Goal: Feedback & Contribution: Contribute content

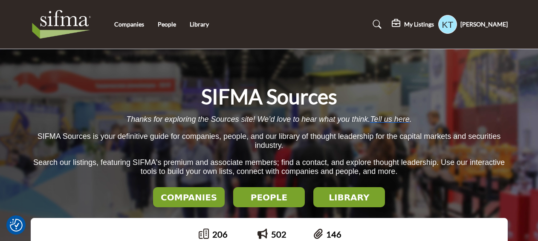
click at [434, 24] on h5 "My Listings" at bounding box center [419, 24] width 30 height 8
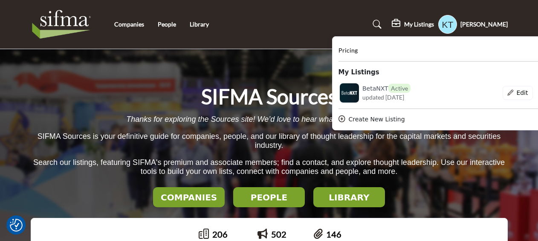
click at [354, 94] on icon at bounding box center [349, 93] width 9 height 8
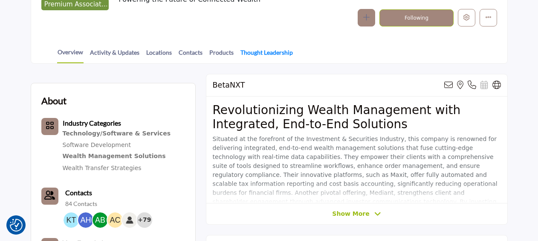
scroll to position [128, 0]
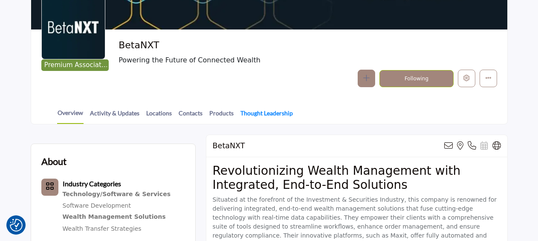
click at [259, 110] on link "Thought Leadership" at bounding box center [266, 115] width 53 height 15
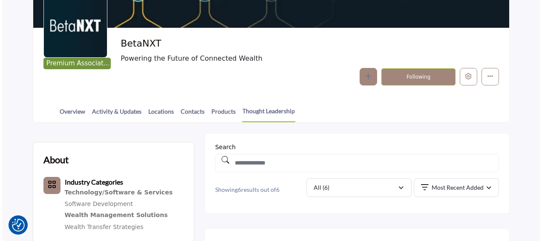
scroll to position [171, 0]
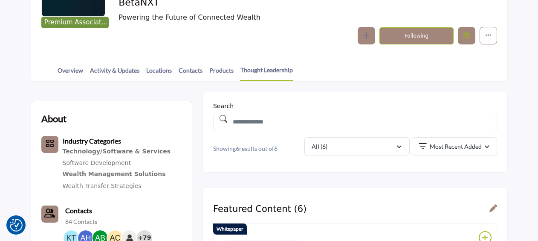
click at [467, 39] on button "Edit company" at bounding box center [466, 35] width 17 height 17
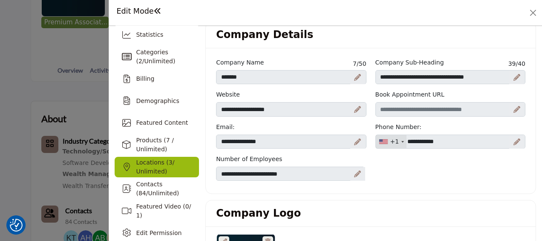
scroll to position [43, 0]
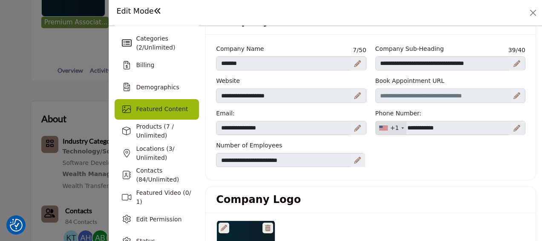
click at [152, 112] on span "Featured Content" at bounding box center [162, 108] width 52 height 7
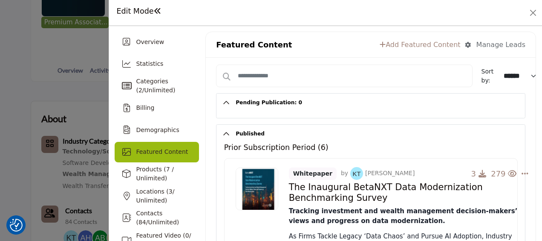
click at [404, 45] on link "Add Featured Content" at bounding box center [420, 45] width 81 height 10
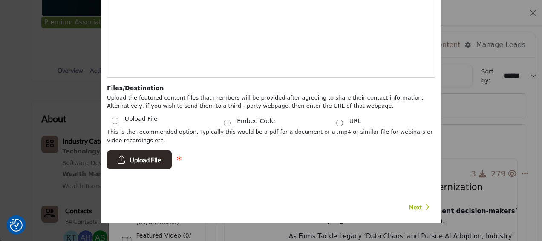
scroll to position [249, 0]
click at [343, 120] on div "URL" at bounding box center [383, 122] width 113 height 9
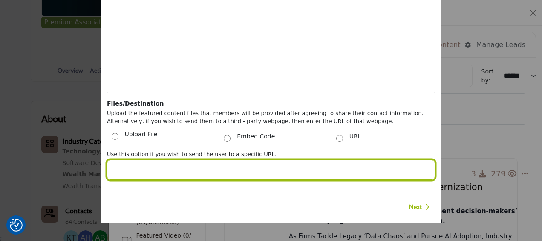
click at [180, 165] on input "Post Website URL" at bounding box center [271, 169] width 328 height 20
paste input "**********"
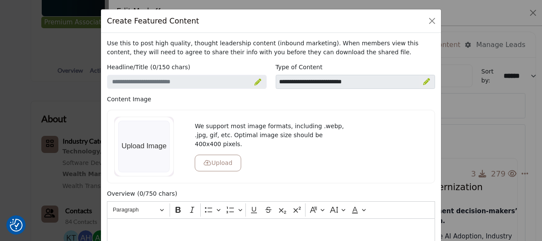
scroll to position [0, 0]
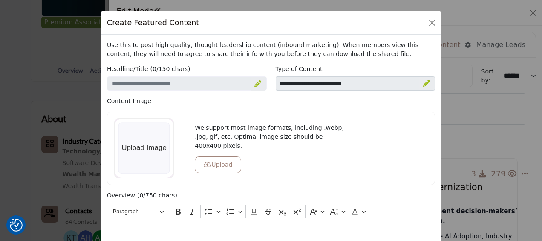
type input "**********"
click at [255, 83] on icon at bounding box center [258, 83] width 7 height 7
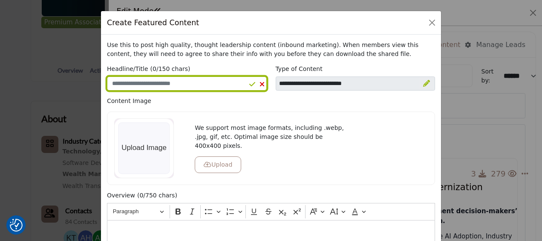
click at [223, 81] on input "Enter a compelling headline" at bounding box center [187, 83] width 160 height 14
paste input "**********"
type input "**********"
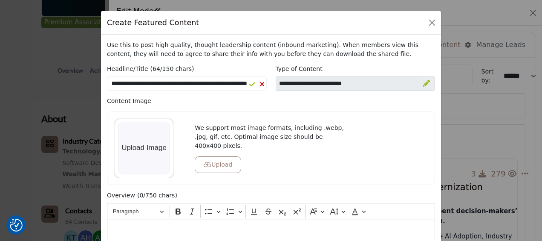
scroll to position [0, 0]
click at [420, 83] on div at bounding box center [426, 83] width 15 height 13
click at [420, 83] on icon at bounding box center [421, 84] width 6 height 7
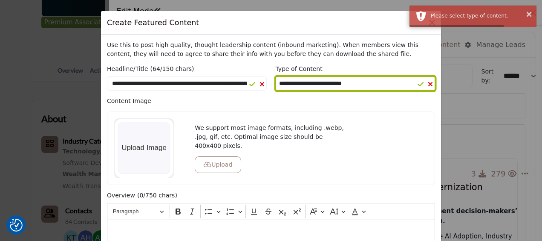
click at [364, 81] on select "**********" at bounding box center [356, 83] width 160 height 14
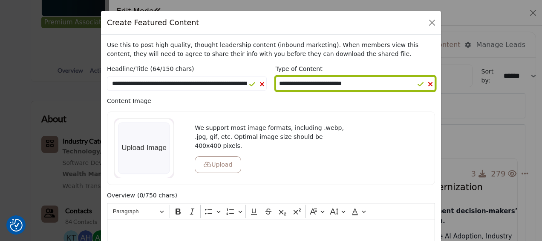
select select "********"
click at [276, 76] on select "**********" at bounding box center [356, 83] width 160 height 14
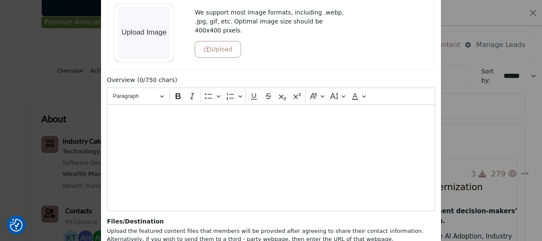
scroll to position [128, 0]
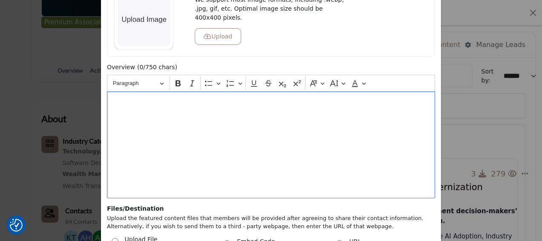
click at [130, 113] on div "Editor editing area: main" at bounding box center [271, 144] width 328 height 107
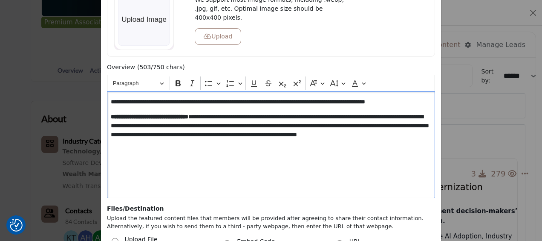
click at [111, 101] on p "**********" at bounding box center [271, 101] width 321 height 9
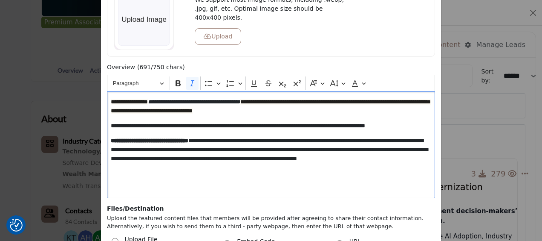
click at [233, 102] on icon "**********" at bounding box center [194, 102] width 93 height 6
drag, startPoint x: 152, startPoint y: 100, endPoint x: 251, endPoint y: 94, distance: 98.7
click at [251, 94] on div "**********" at bounding box center [271, 144] width 328 height 107
click at [240, 170] on p "**********" at bounding box center [271, 154] width 321 height 36
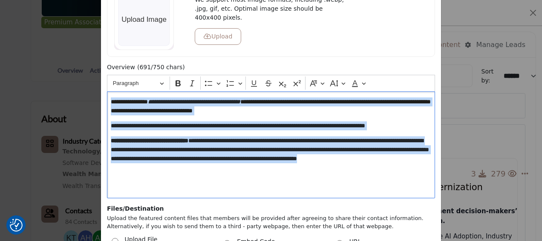
drag, startPoint x: 240, startPoint y: 169, endPoint x: 106, endPoint y: 94, distance: 153.1
click at [107, 96] on div "**********" at bounding box center [271, 144] width 328 height 107
click at [162, 82] on button "Paragraph" at bounding box center [138, 82] width 59 height 13
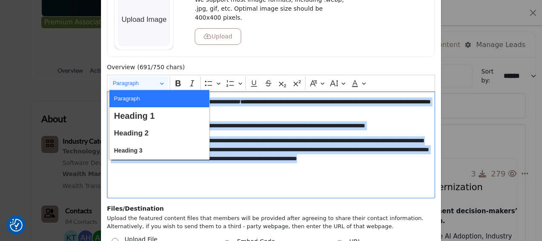
click at [229, 182] on div "**********" at bounding box center [271, 144] width 328 height 107
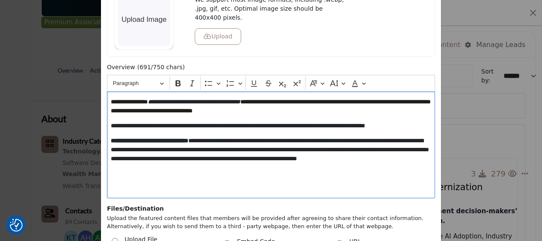
scroll to position [233, 0]
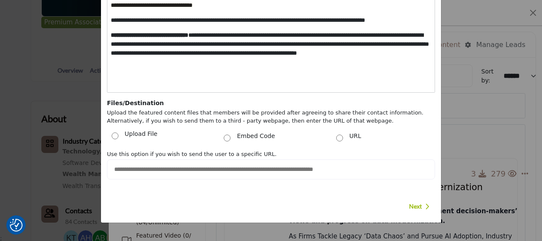
click at [411, 202] on span "Next" at bounding box center [415, 206] width 13 height 9
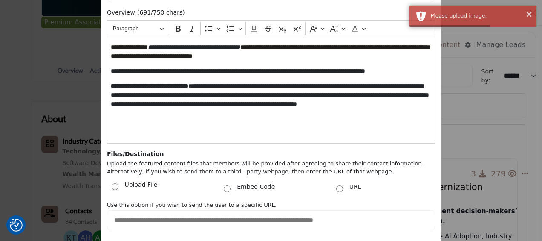
scroll to position [105, 0]
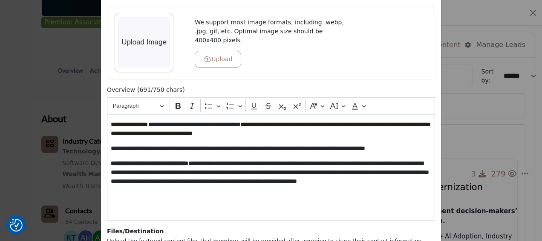
click at [151, 53] on div at bounding box center [144, 43] width 60 height 60
click at [226, 51] on button "Upload" at bounding box center [218, 59] width 46 height 17
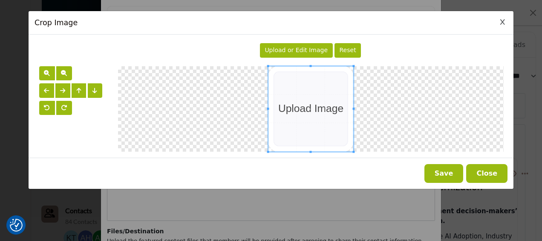
click at [304, 53] on span "Upload or Edit Image" at bounding box center [296, 49] width 63 height 7
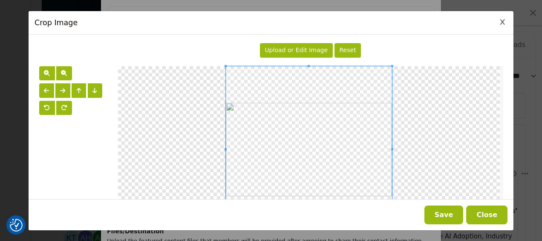
click at [457, 214] on button "Save" at bounding box center [444, 214] width 39 height 19
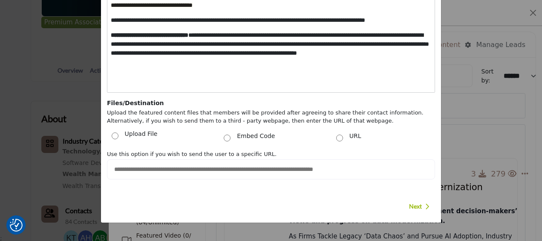
drag, startPoint x: 422, startPoint y: 205, endPoint x: 424, endPoint y: 197, distance: 7.6
click at [422, 205] on p "Next" at bounding box center [419, 206] width 20 height 9
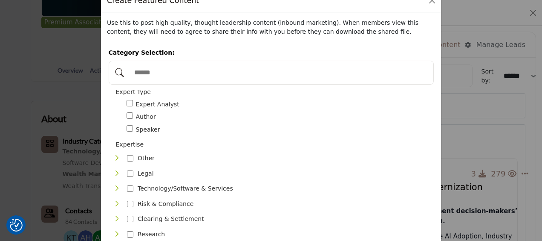
scroll to position [0, 0]
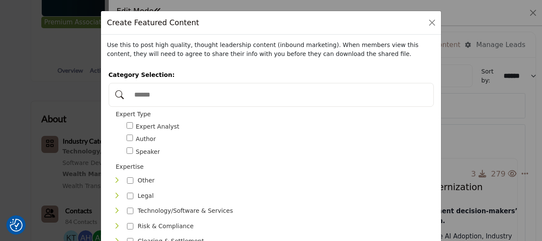
click at [140, 139] on span "Author" at bounding box center [146, 138] width 20 height 9
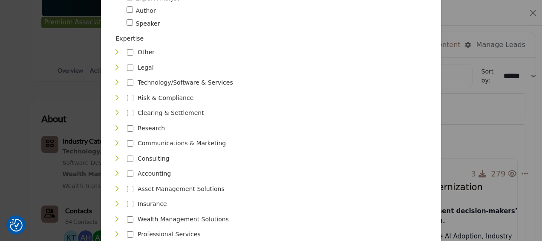
scroll to position [171, 0]
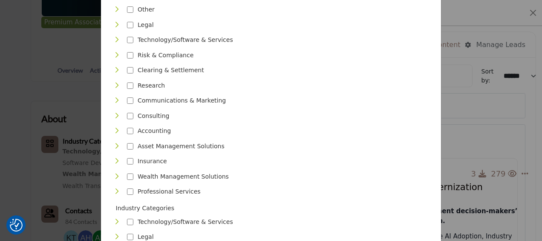
click at [113, 97] on icon "Toggle Category" at bounding box center [116, 100] width 7 height 7
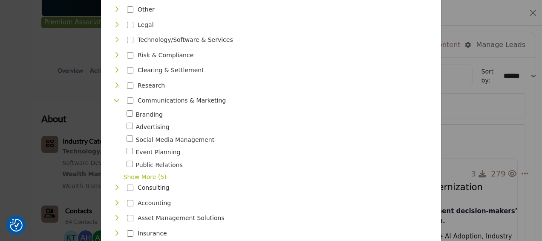
click at [113, 99] on icon "Toggle Category" at bounding box center [116, 100] width 7 height 7
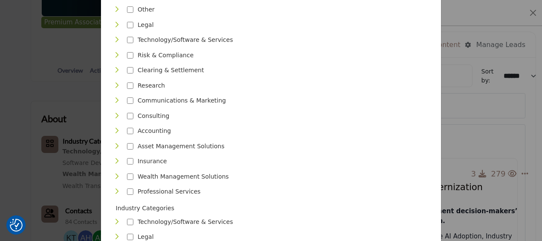
click at [115, 41] on icon "Toggle Category" at bounding box center [116, 39] width 7 height 7
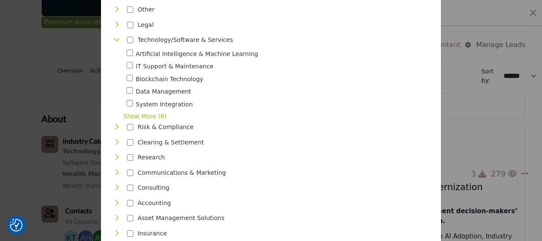
click at [114, 41] on icon "Toggle Category" at bounding box center [116, 39] width 7 height 7
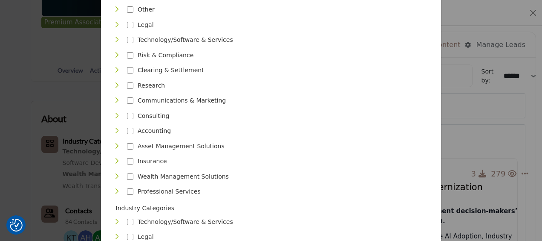
click at [114, 56] on icon "Toggle Category" at bounding box center [116, 55] width 7 height 7
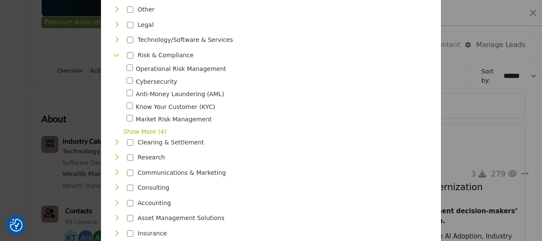
click at [138, 55] on p "Risk & Compliance" at bounding box center [166, 55] width 56 height 9
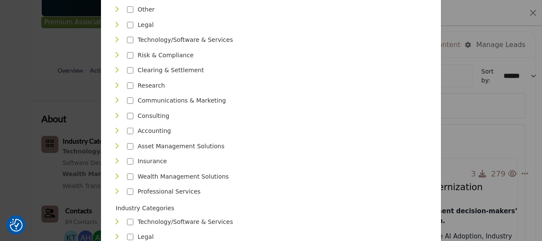
click at [124, 54] on div "Risk & Compliance 29" at bounding box center [155, 55] width 85 height 12
click at [114, 56] on icon "Toggle Category" at bounding box center [116, 55] width 7 height 7
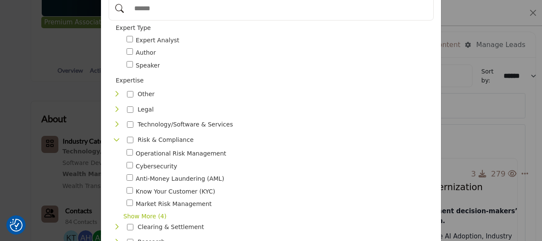
scroll to position [85, 0]
click at [115, 110] on icon "Toggle Category" at bounding box center [116, 110] width 7 height 7
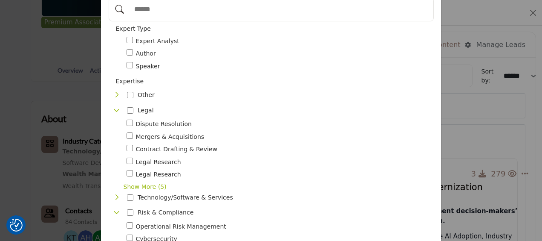
click at [115, 94] on icon "Toggle Category" at bounding box center [116, 94] width 7 height 7
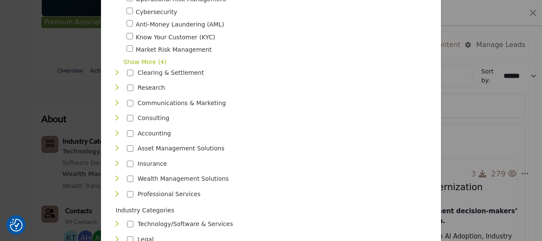
scroll to position [426, 0]
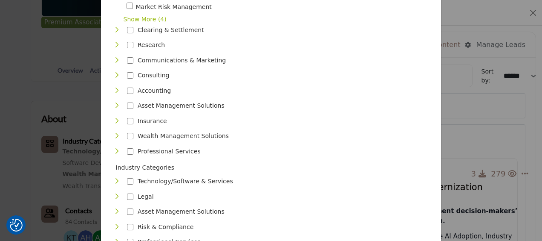
click at [115, 102] on icon "Toggle Category" at bounding box center [116, 105] width 7 height 7
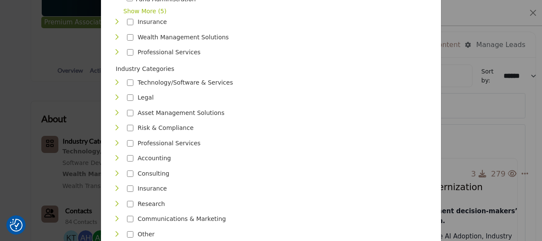
scroll to position [640, 0]
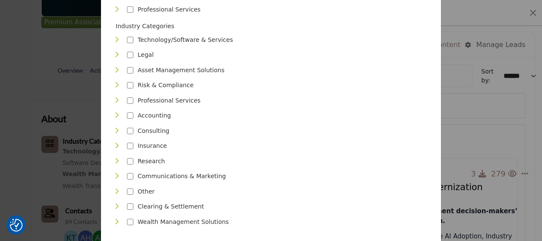
click at [113, 218] on icon "Toggle Category" at bounding box center [116, 221] width 7 height 7
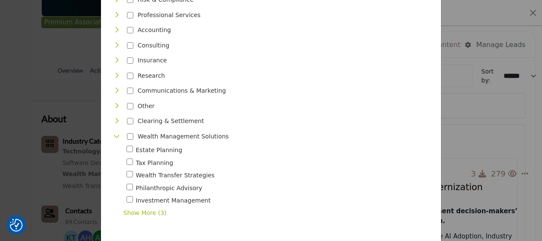
click at [113, 87] on icon "Toggle Category" at bounding box center [116, 90] width 7 height 7
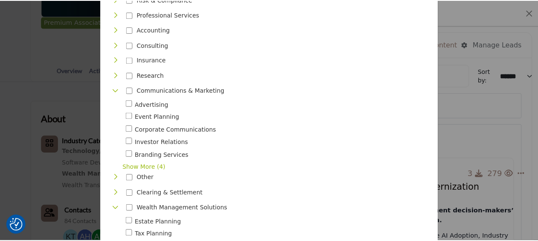
scroll to position [842, 0]
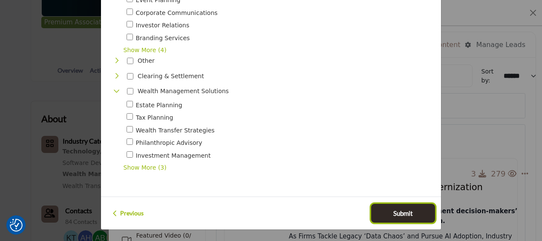
click at [402, 203] on button "Submit" at bounding box center [403, 212] width 64 height 19
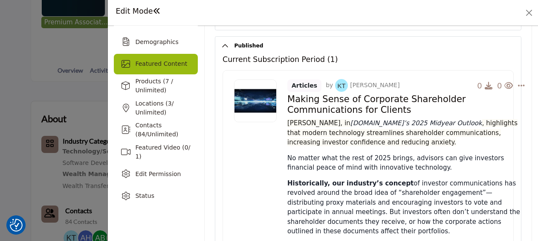
scroll to position [85, 0]
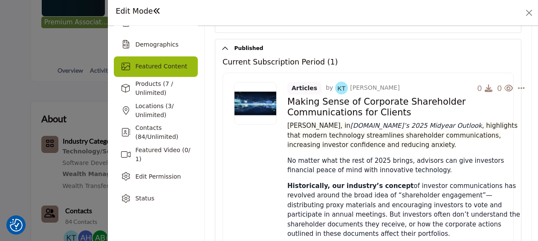
click at [430, 206] on p "Historically, our industry’s concept of investor communications has revolved ar…" at bounding box center [406, 210] width 238 height 58
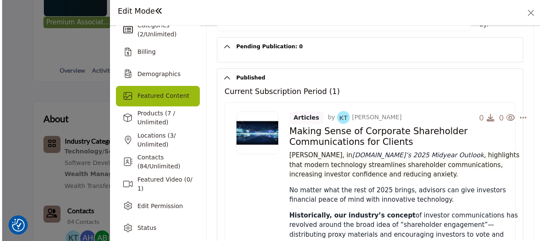
scroll to position [43, 0]
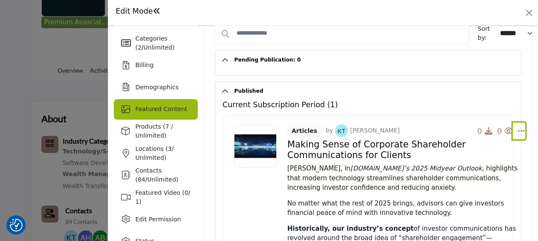
click at [520, 130] on icon "Select Dropdown Options" at bounding box center [521, 131] width 7 height 8
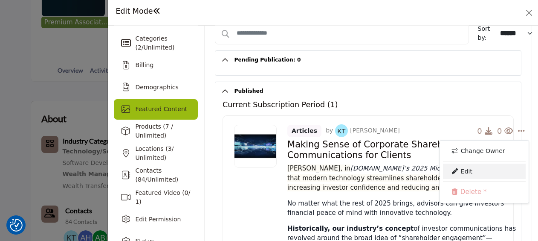
click at [477, 165] on link "Edit" at bounding box center [484, 170] width 83 height 15
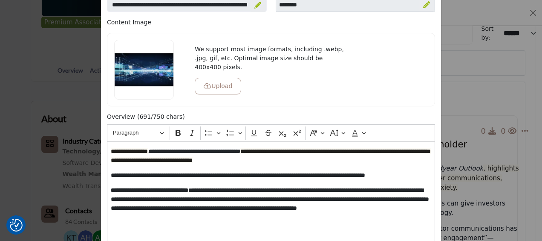
scroll to position [85, 0]
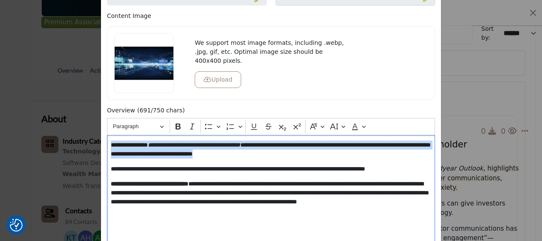
drag, startPoint x: 338, startPoint y: 151, endPoint x: 108, endPoint y: 142, distance: 230.4
click at [108, 142] on div "**********" at bounding box center [271, 188] width 328 height 107
click at [360, 126] on button "Font Color" at bounding box center [358, 126] width 19 height 13
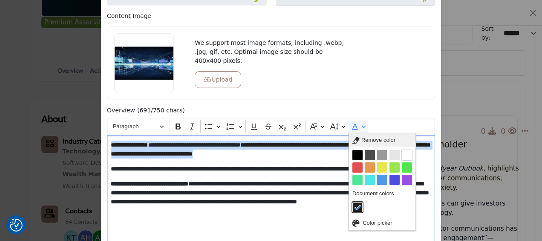
click at [362, 135] on span "Remove color" at bounding box center [379, 140] width 34 height 10
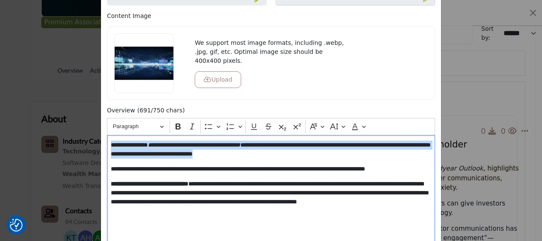
click at [352, 153] on p "**********" at bounding box center [271, 149] width 320 height 18
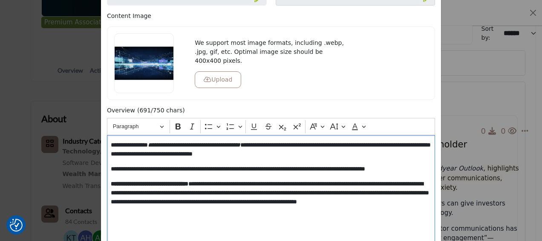
click at [352, 194] on p "**********" at bounding box center [271, 197] width 321 height 36
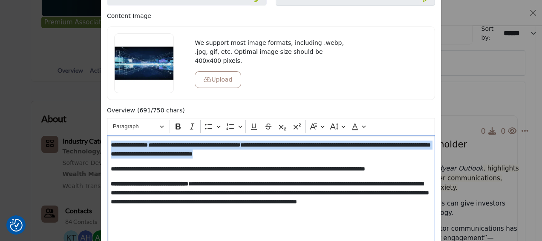
drag, startPoint x: 342, startPoint y: 154, endPoint x: 101, endPoint y: 142, distance: 241.2
click at [103, 142] on div "**********" at bounding box center [271, 176] width 337 height 141
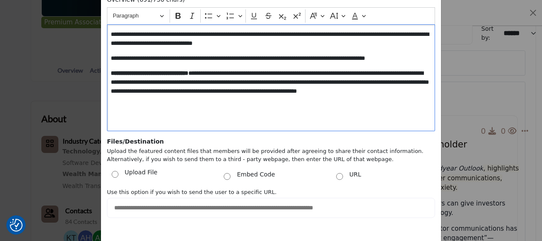
scroll to position [213, 0]
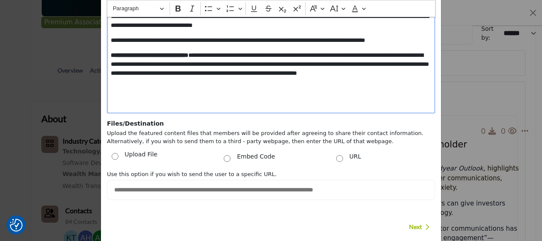
click at [421, 223] on p "Next" at bounding box center [419, 226] width 20 height 9
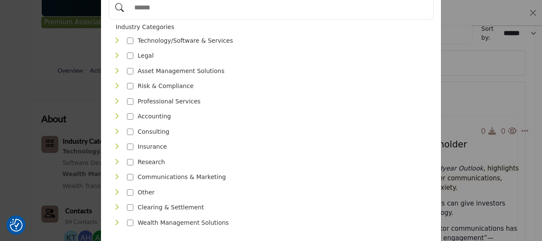
scroll to position [138, 0]
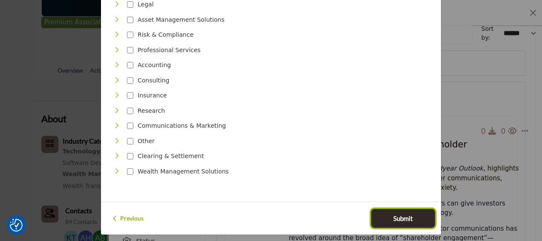
click at [405, 213] on span "Submit" at bounding box center [404, 218] width 20 height 10
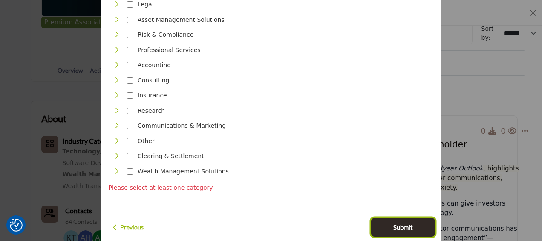
click at [397, 228] on button "Submit" at bounding box center [403, 226] width 64 height 19
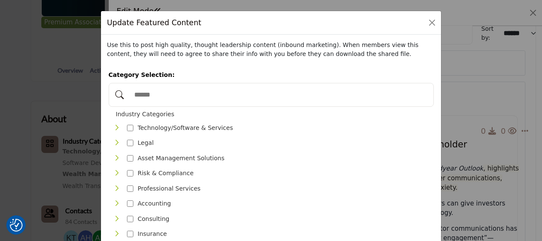
click at [115, 127] on icon "Toggle Category" at bounding box center [116, 127] width 7 height 7
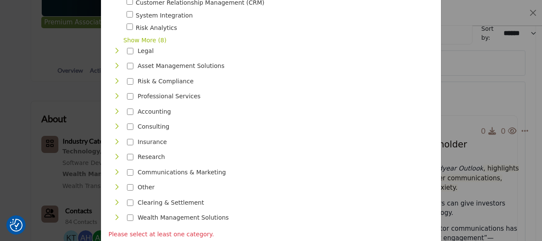
scroll to position [171, 0]
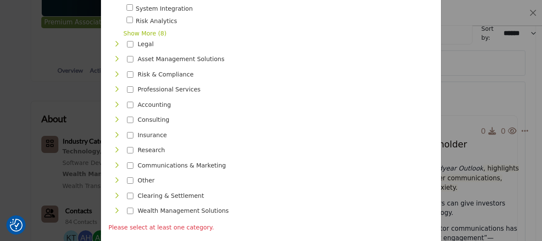
click at [115, 192] on icon "Toggle Category" at bounding box center [116, 195] width 7 height 7
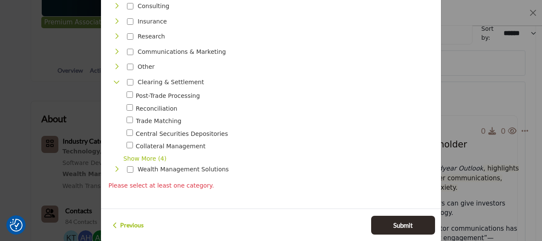
scroll to position [291, 0]
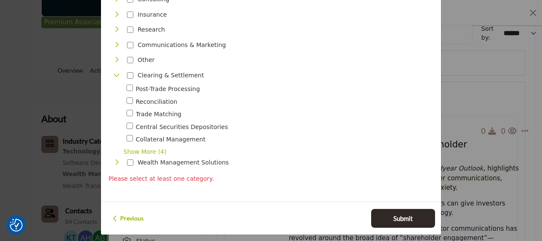
click at [115, 159] on icon "Toggle Category" at bounding box center [116, 162] width 7 height 7
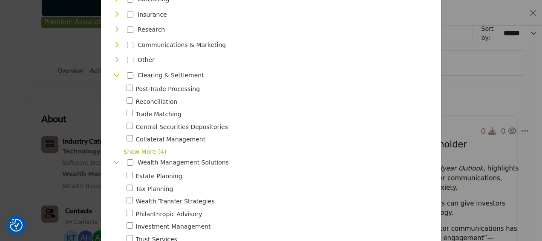
click at [115, 159] on icon "Toggle Category" at bounding box center [116, 162] width 7 height 7
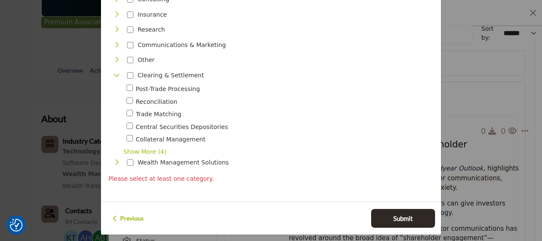
click at [115, 159] on icon "Toggle Category" at bounding box center [116, 162] width 7 height 7
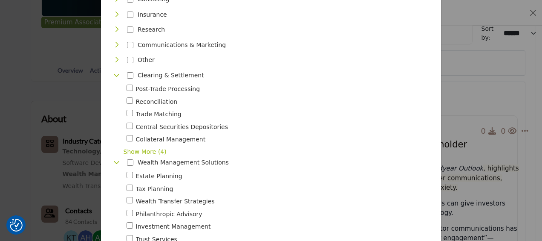
drag, startPoint x: 140, startPoint y: 183, endPoint x: 143, endPoint y: 190, distance: 7.7
click at [141, 184] on span "Tax Planning" at bounding box center [155, 188] width 38 height 9
click at [150, 200] on span "Wealth Transfer Strategies" at bounding box center [175, 201] width 79 height 9
click at [155, 209] on span "Philanthropic Advisory" at bounding box center [169, 213] width 67 height 9
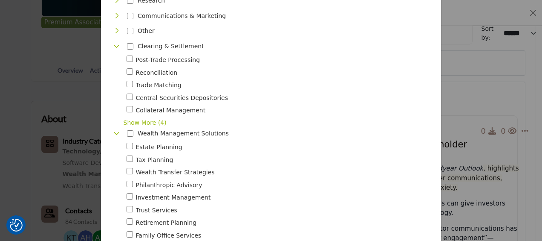
scroll to position [333, 0]
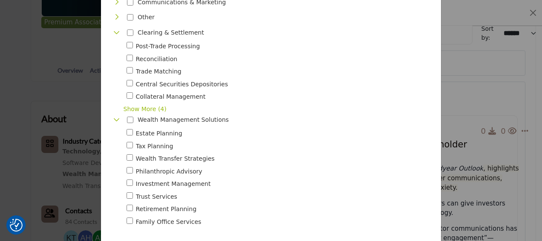
click at [160, 209] on div "Retirement Planning 2" at bounding box center [282, 209] width 310 height 10
click at [161, 217] on span "Family Office Services" at bounding box center [169, 221] width 66 height 9
click at [152, 194] on span "Trust Services" at bounding box center [156, 196] width 41 height 9
click at [149, 180] on span "Investment Management" at bounding box center [173, 183] width 75 height 9
click at [164, 206] on span "Retirement Planning" at bounding box center [166, 208] width 61 height 9
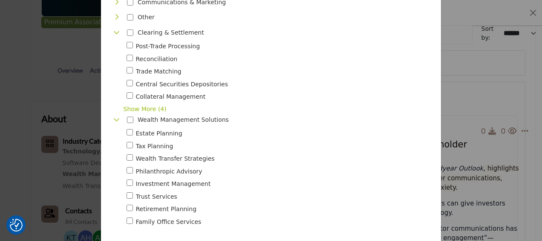
click at [146, 94] on span "Collateral Management" at bounding box center [171, 96] width 70 height 9
click at [150, 80] on span "Central Securities Depositories" at bounding box center [182, 84] width 93 height 9
click at [153, 68] on span "Trade Matching" at bounding box center [159, 71] width 46 height 9
click at [153, 55] on span "Reconciliation" at bounding box center [157, 59] width 42 height 9
click at [179, 44] on span "Post-Trade Processing" at bounding box center [168, 46] width 64 height 9
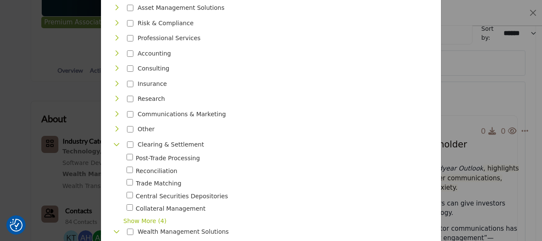
scroll to position [206, 0]
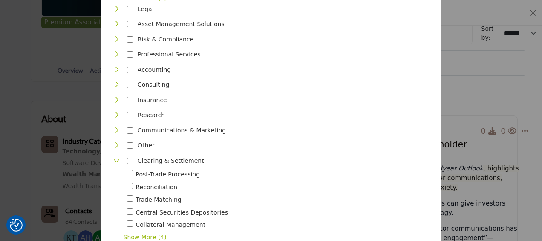
click at [114, 130] on div "Toggle Category" at bounding box center [116, 130] width 7 height 10
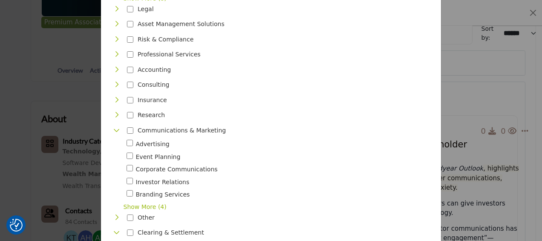
click at [145, 168] on span "Corporate Communications" at bounding box center [177, 169] width 82 height 9
click at [170, 182] on span "Investor Relations" at bounding box center [163, 181] width 54 height 9
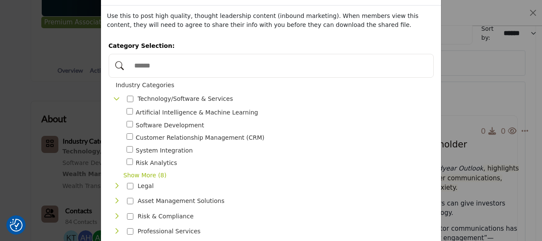
scroll to position [43, 0]
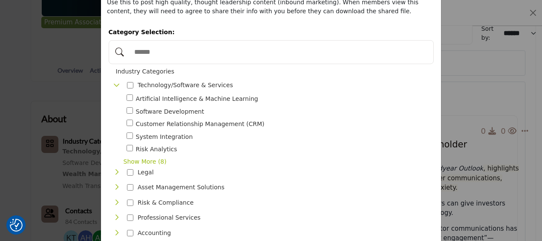
click at [133, 112] on div "Software Development 10" at bounding box center [282, 112] width 310 height 10
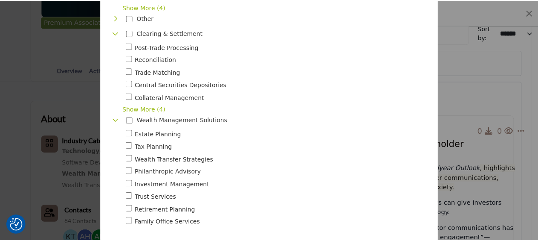
scroll to position [454, 0]
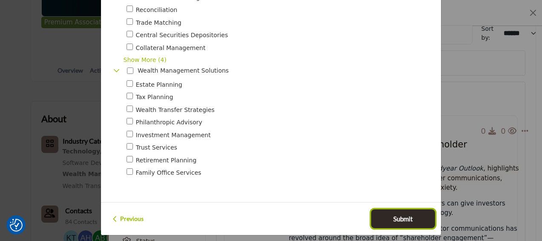
click at [408, 214] on span "Submit" at bounding box center [404, 219] width 20 height 10
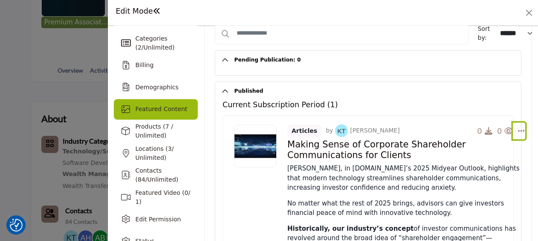
click at [518, 128] on icon "Select Dropdown Options" at bounding box center [521, 131] width 7 height 8
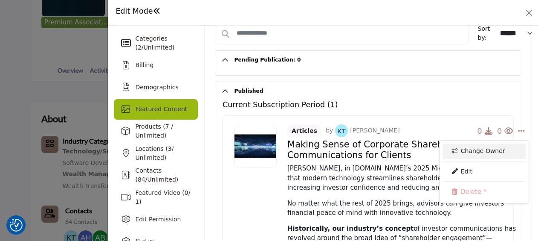
click at [484, 149] on link "Change Owner" at bounding box center [484, 150] width 83 height 15
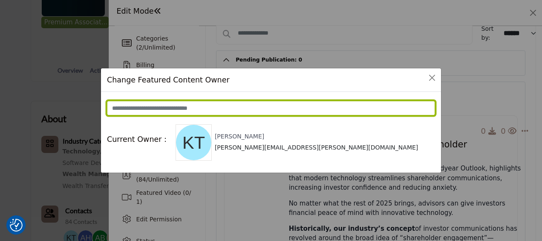
click at [181, 110] on input at bounding box center [271, 108] width 328 height 14
drag, startPoint x: 146, startPoint y: 107, endPoint x: 106, endPoint y: 108, distance: 40.1
click at [105, 109] on div "******* Current Owner : Kerri Tansey kerri.tansey@betanxt.com" at bounding box center [271, 132] width 340 height 81
type input "**********"
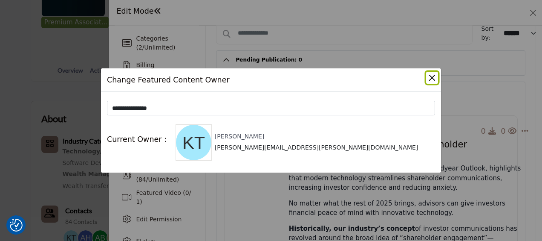
click at [432, 78] on button "Close" at bounding box center [432, 78] width 12 height 12
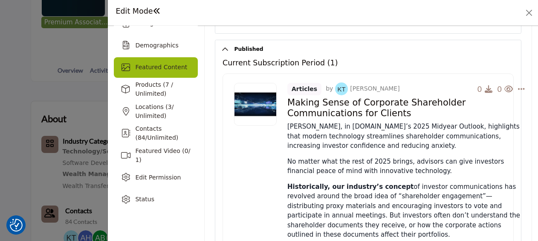
scroll to position [85, 0]
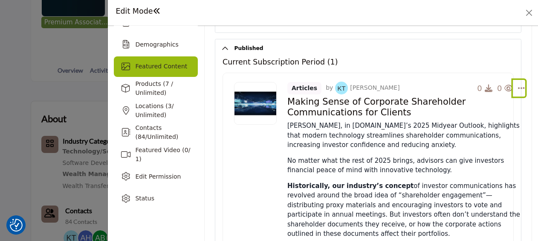
click at [520, 88] on icon "Select Dropdown Options" at bounding box center [521, 88] width 7 height 8
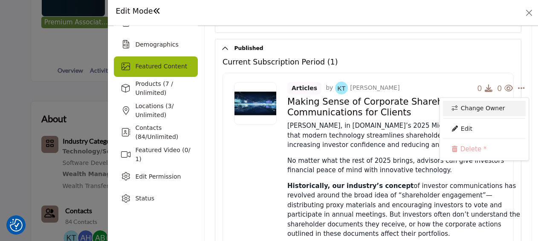
click at [477, 109] on link "Change Owner" at bounding box center [484, 108] width 83 height 15
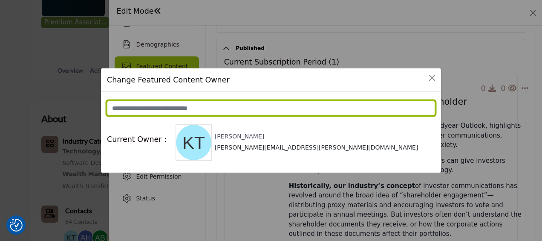
click at [170, 108] on input at bounding box center [271, 108] width 328 height 14
type input "**********"
click at [208, 109] on input "**********" at bounding box center [271, 108] width 328 height 14
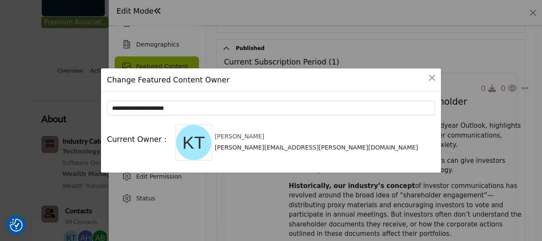
click at [380, 137] on div "Current Owner : Kerri Tansey kerri.tansey@betanxt.com" at bounding box center [271, 140] width 328 height 39
click at [435, 75] on button "Close" at bounding box center [432, 78] width 12 height 12
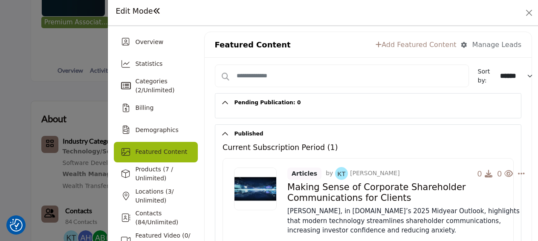
scroll to position [0, 0]
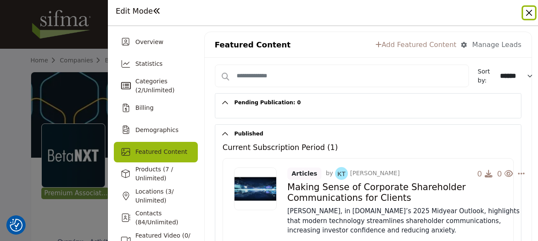
click at [530, 10] on button "Close" at bounding box center [529, 13] width 12 height 12
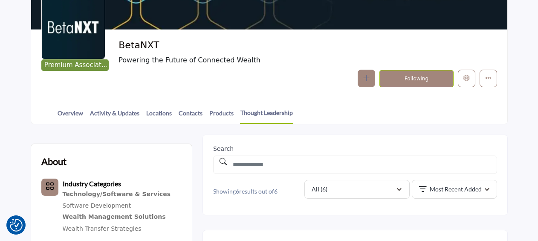
scroll to position [299, 0]
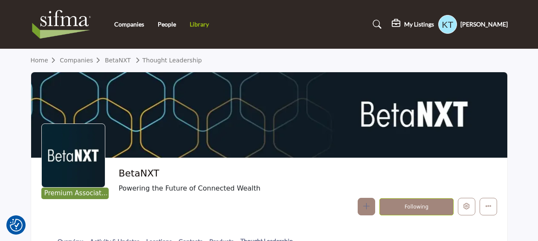
drag, startPoint x: 191, startPoint y: 25, endPoint x: 195, endPoint y: 26, distance: 4.3
click at [191, 25] on link "Library" at bounding box center [199, 23] width 19 height 7
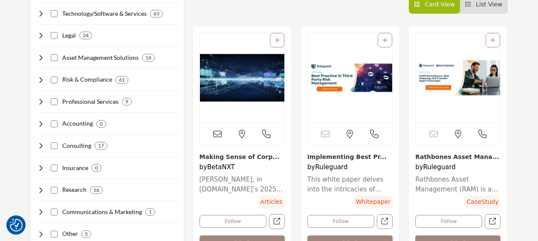
scroll to position [256, 0]
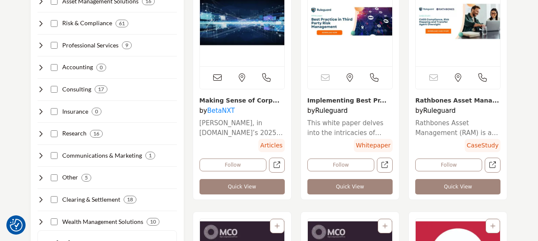
click at [225, 113] on link "BetaNXT" at bounding box center [221, 111] width 28 height 8
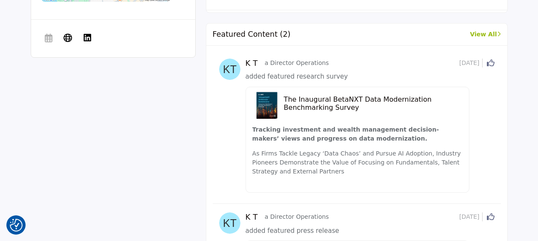
scroll to position [512, 0]
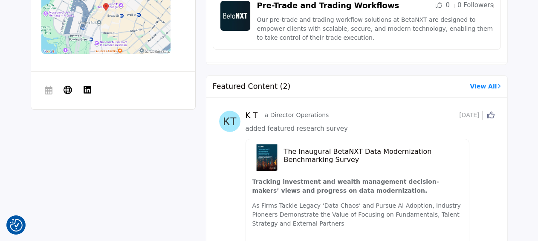
click at [491, 79] on div "Featured Content (2) View All" at bounding box center [356, 86] width 301 height 22
click at [493, 85] on link "View All" at bounding box center [485, 86] width 31 height 9
